Goal: Task Accomplishment & Management: Manage account settings

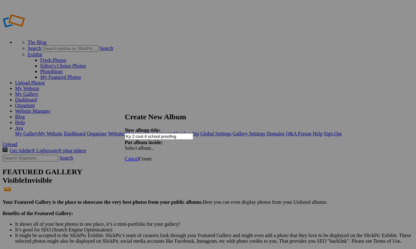
type input "Ky 2 cool 4 school proofing"
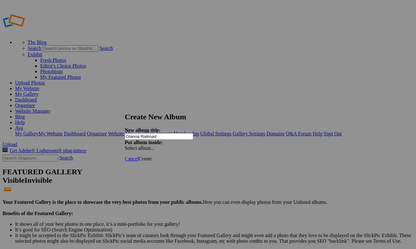
type input "Gianna Railroad"
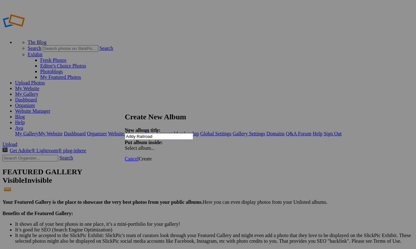
type input "Addy Railroad"
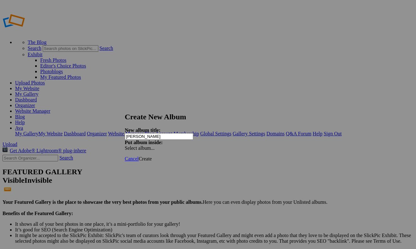
type input "[PERSON_NAME]"
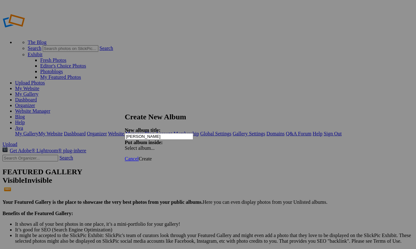
type input "[PERSON_NAME]"
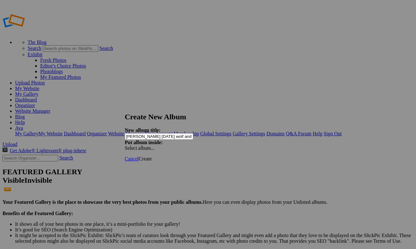
type input "[PERSON_NAME] [DATE] wolf and sundress"
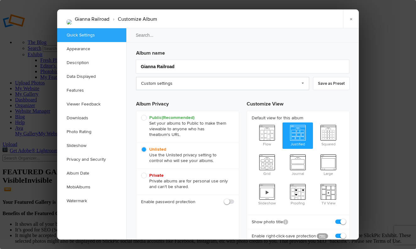
click at [190, 81] on link "Custom settings" at bounding box center [222, 83] width 173 height 13
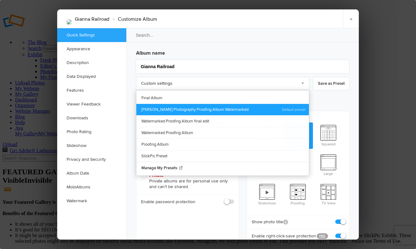
click at [186, 104] on link "Ava Cantrell Photography Proofing Album Watermarked" at bounding box center [222, 110] width 172 height 12
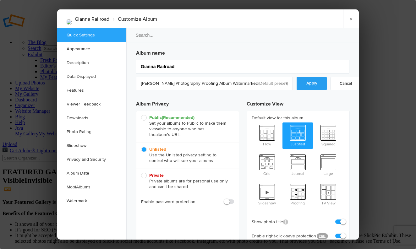
click at [297, 87] on link "Apply" at bounding box center [311, 83] width 30 height 13
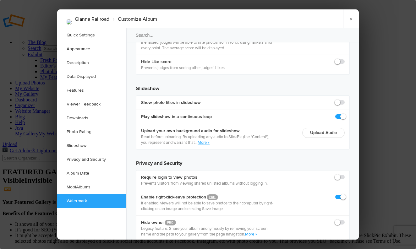
scroll to position [1397, 0]
checkbox input "true"
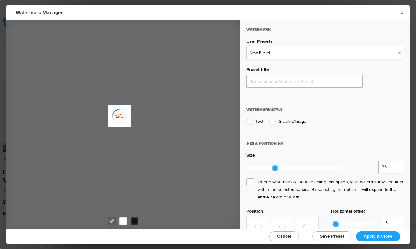
type input "Watermark-9/14/2025"
radio input "true"
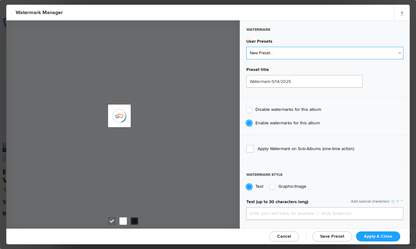
type input "AvaCantrell"
select select "2: Object"
type input "AvaCantrellPhotography"
type input "0.75"
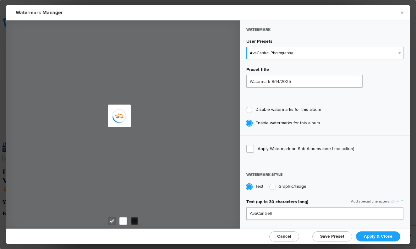
type input "128"
radio input "true"
radio input "false"
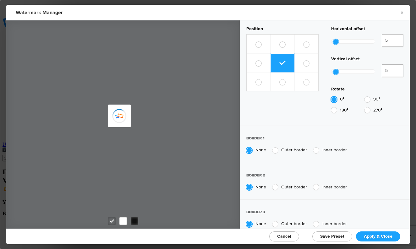
scroll to position [366, 0]
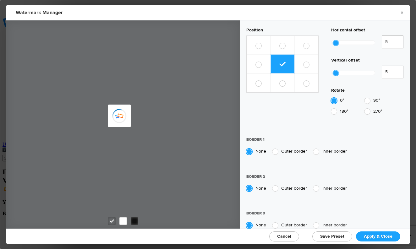
click at [340, 71] on div at bounding box center [353, 73] width 44 height 4
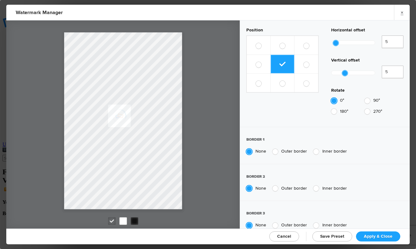
type input "26"
click at [342, 71] on div at bounding box center [352, 73] width 43 height 4
click at [375, 239] on link "Apply & Close" at bounding box center [378, 236] width 44 height 10
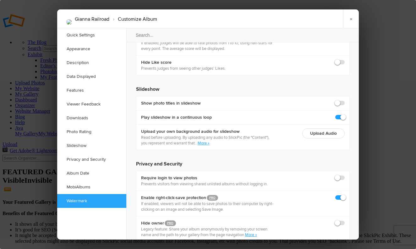
click at [395, 70] on div at bounding box center [208, 124] width 416 height 249
